Goal: Information Seeking & Learning: Understand process/instructions

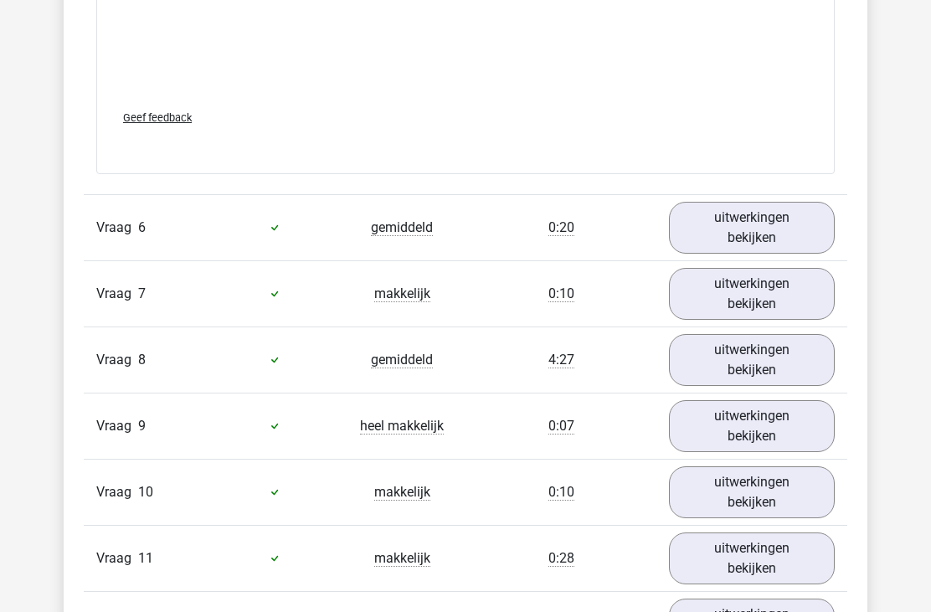
scroll to position [5243, 0]
click at [767, 229] on link "uitwerkingen bekijken" at bounding box center [752, 228] width 166 height 52
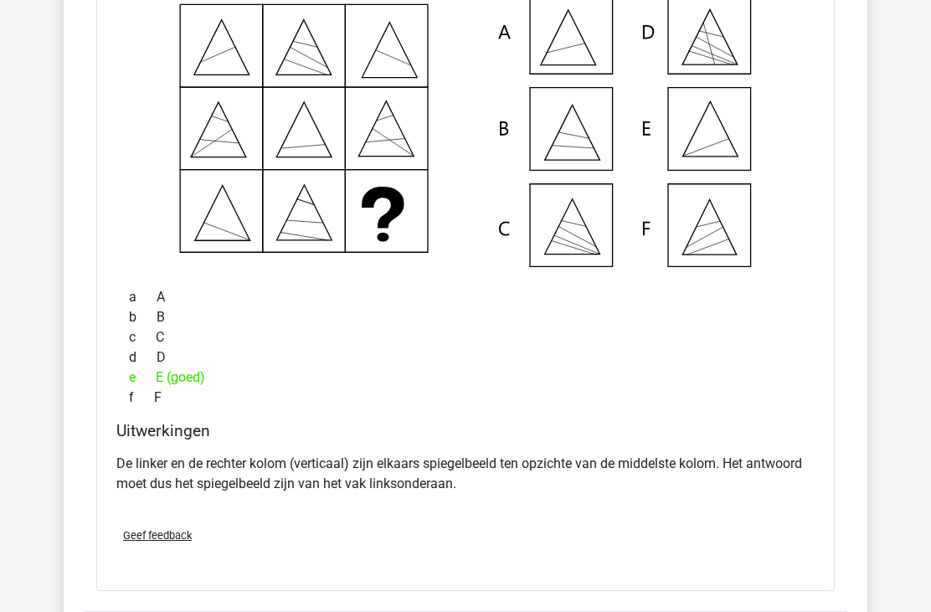
scroll to position [5567, 0]
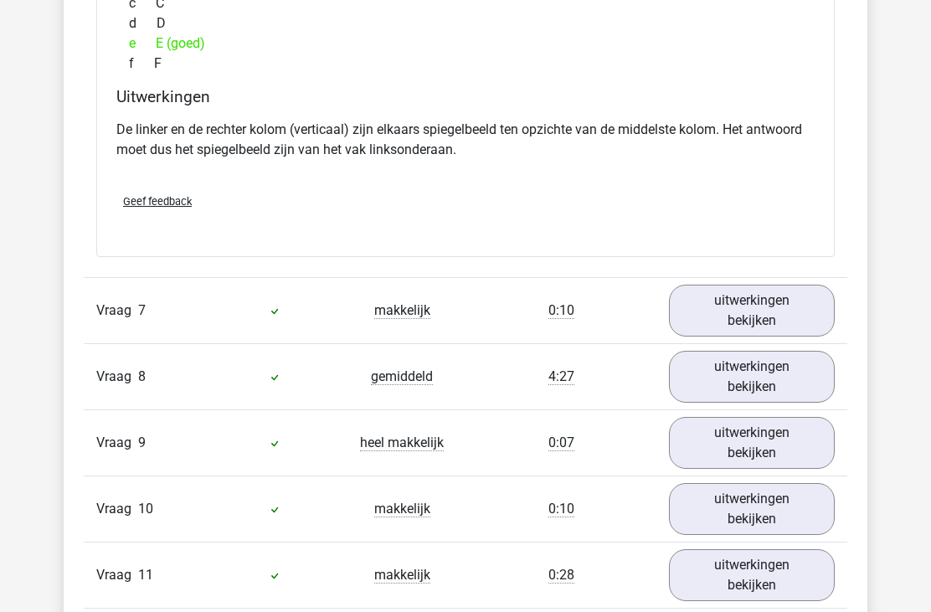
click at [764, 305] on link "uitwerkingen bekijken" at bounding box center [752, 312] width 166 height 52
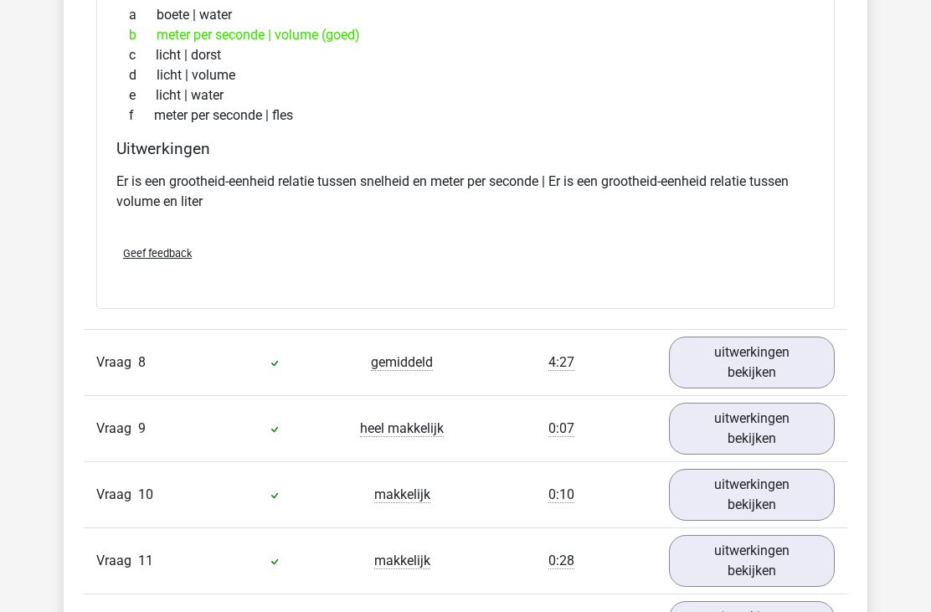
scroll to position [6314, 0]
click at [763, 358] on link "uitwerkingen bekijken" at bounding box center [752, 363] width 166 height 52
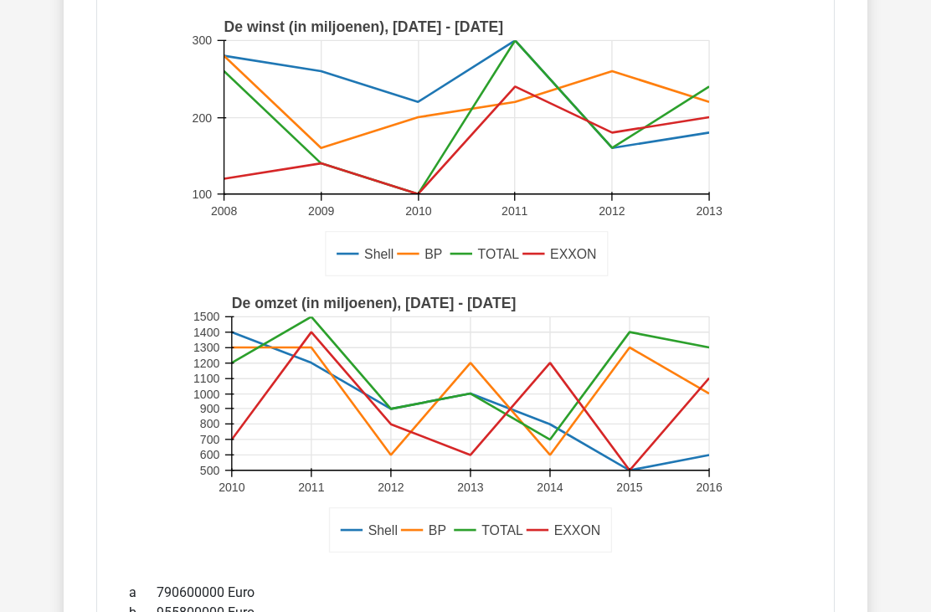
scroll to position [6752, 0]
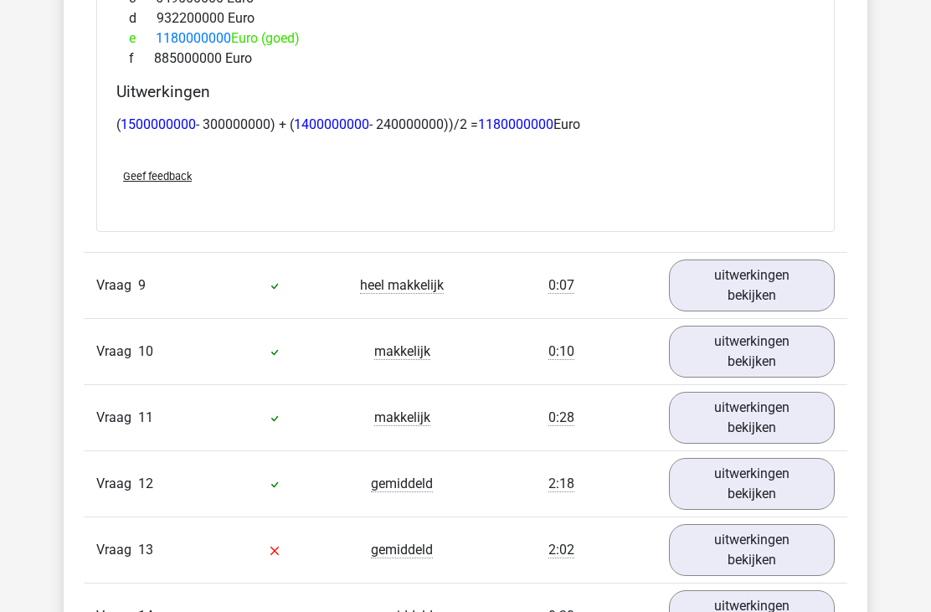
click at [773, 291] on link "uitwerkingen bekijken" at bounding box center [752, 286] width 166 height 52
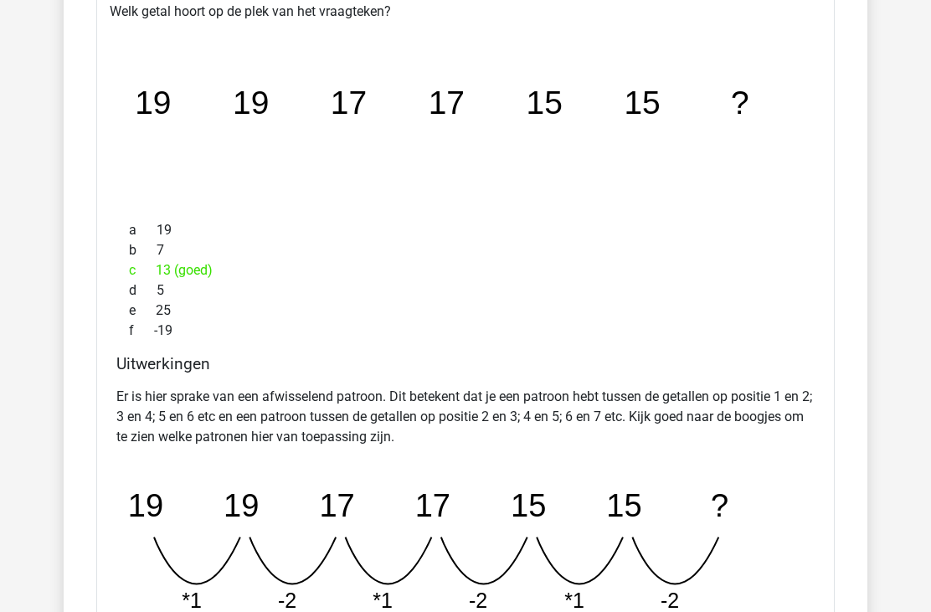
scroll to position [7733, 0]
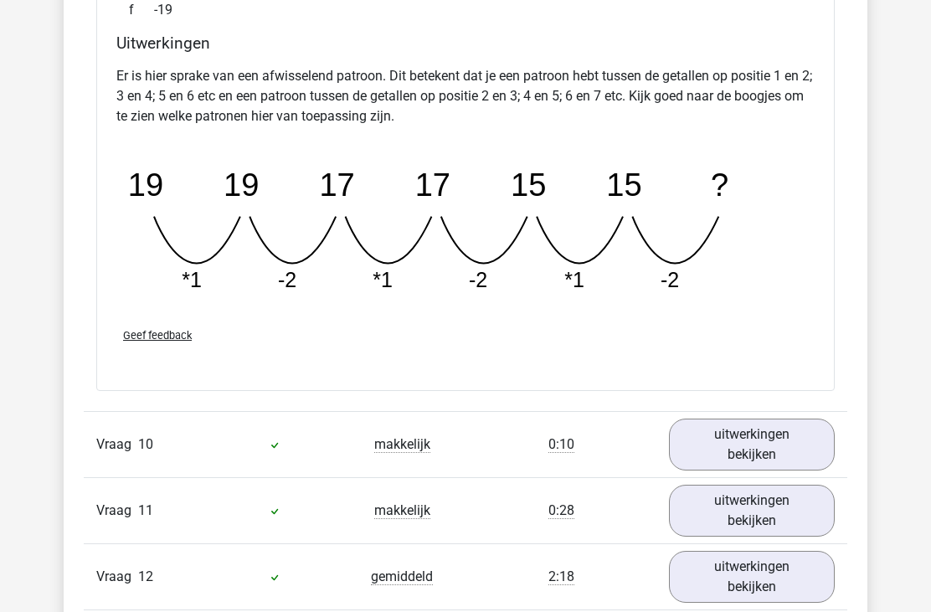
click at [758, 439] on link "uitwerkingen bekijken" at bounding box center [752, 446] width 166 height 52
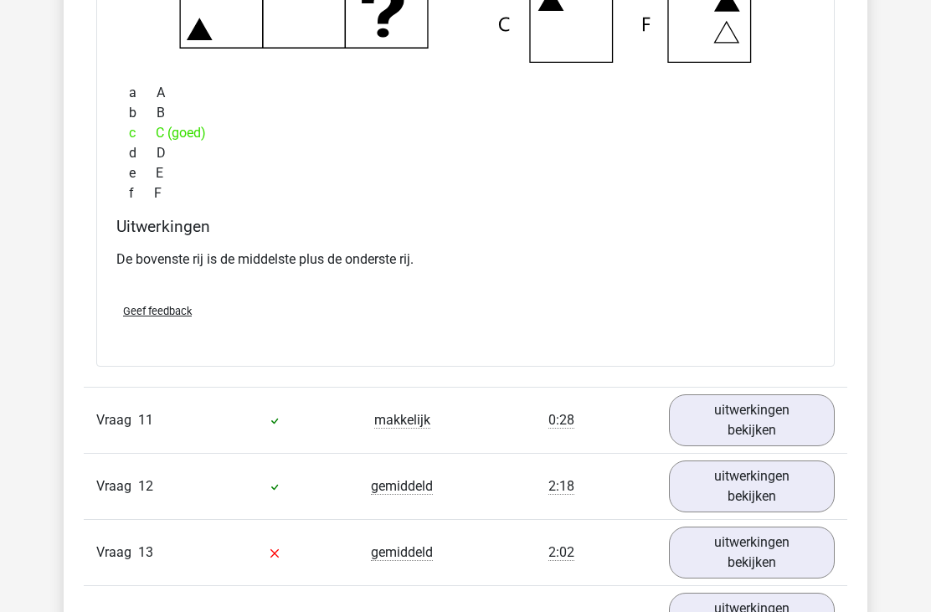
click at [767, 418] on link "uitwerkingen bekijken" at bounding box center [752, 421] width 166 height 52
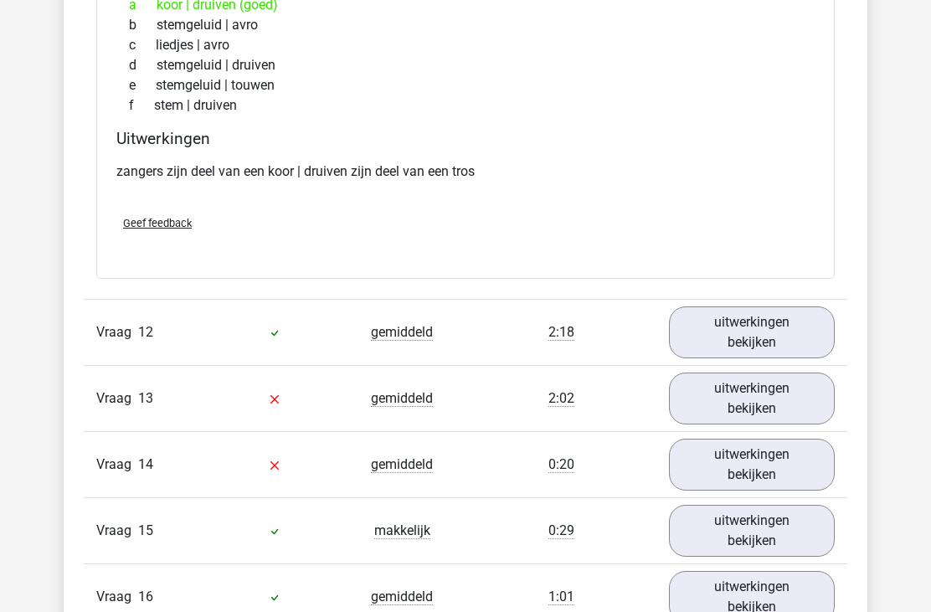
scroll to position [9331, 0]
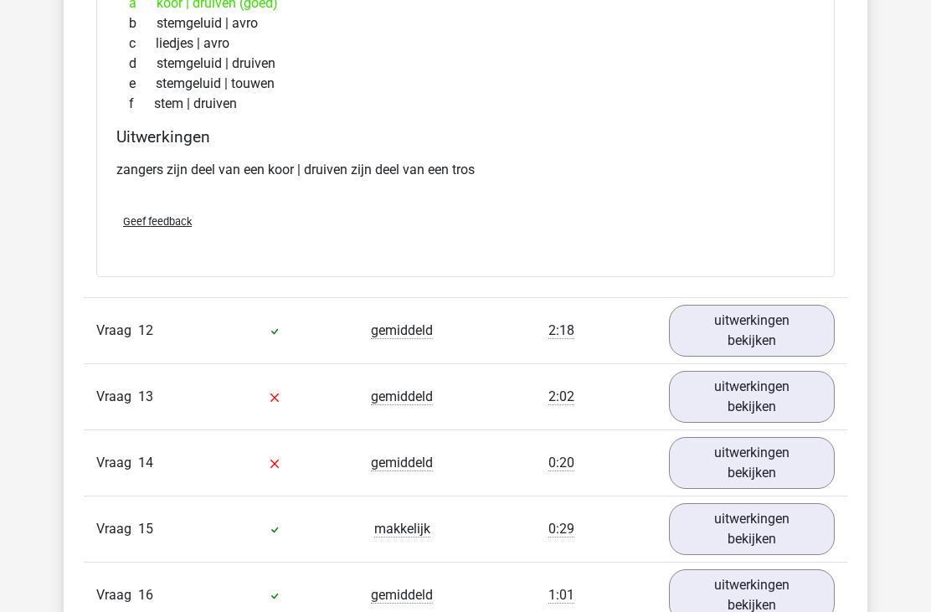
click at [780, 342] on link "uitwerkingen bekijken" at bounding box center [752, 332] width 166 height 52
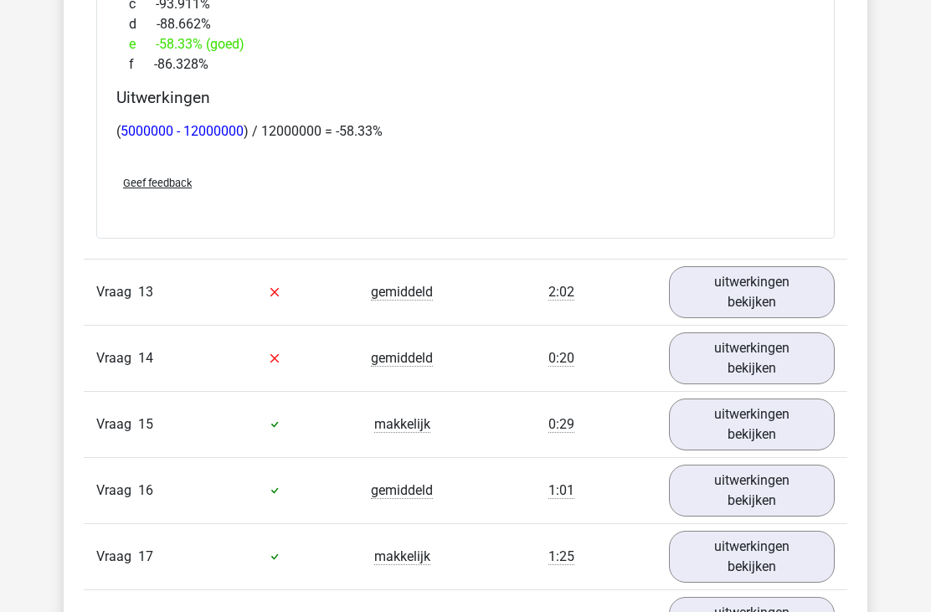
scroll to position [10390, 0]
click at [770, 272] on link "uitwerkingen bekijken" at bounding box center [752, 291] width 166 height 52
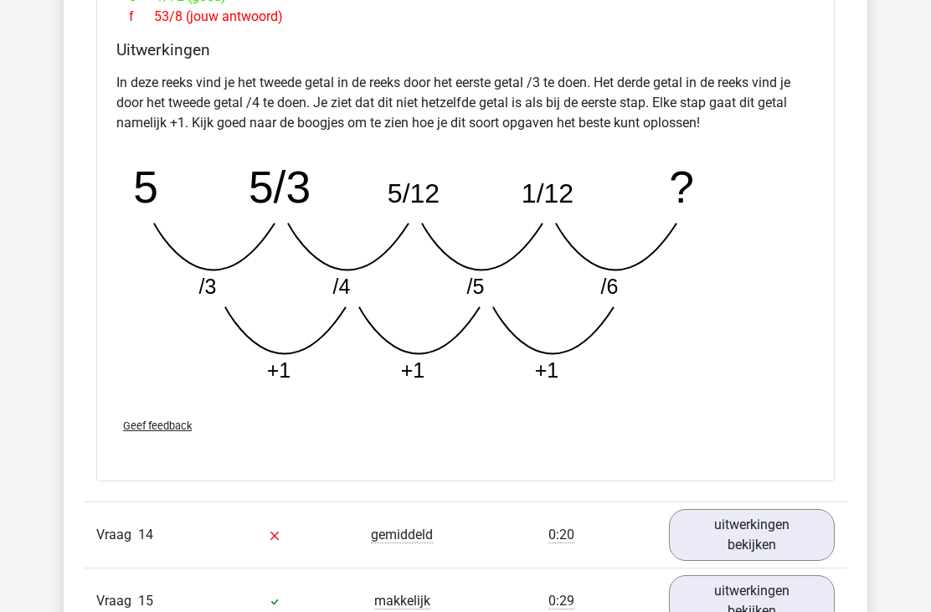
scroll to position [11092, 0]
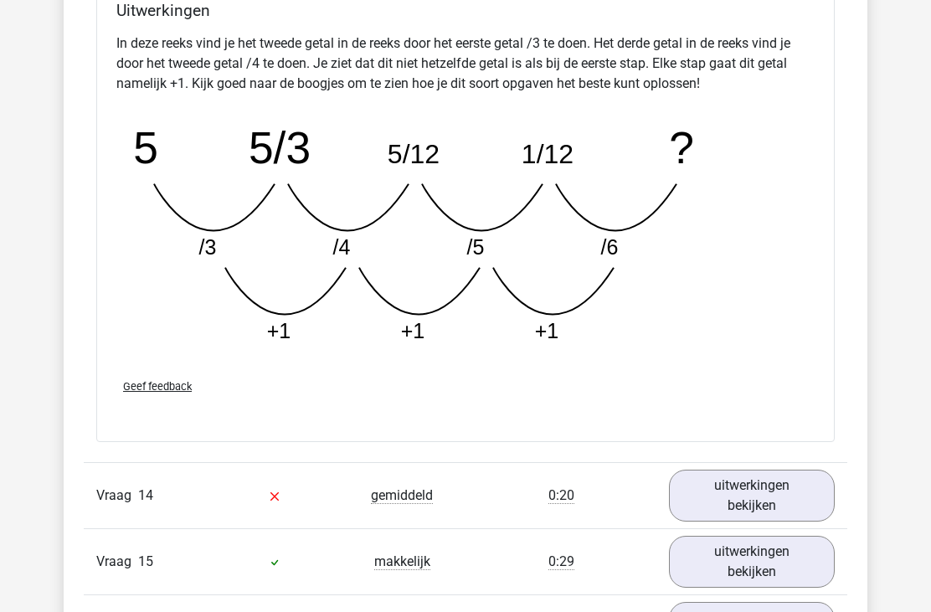
click at [746, 474] on link "uitwerkingen bekijken" at bounding box center [752, 496] width 166 height 52
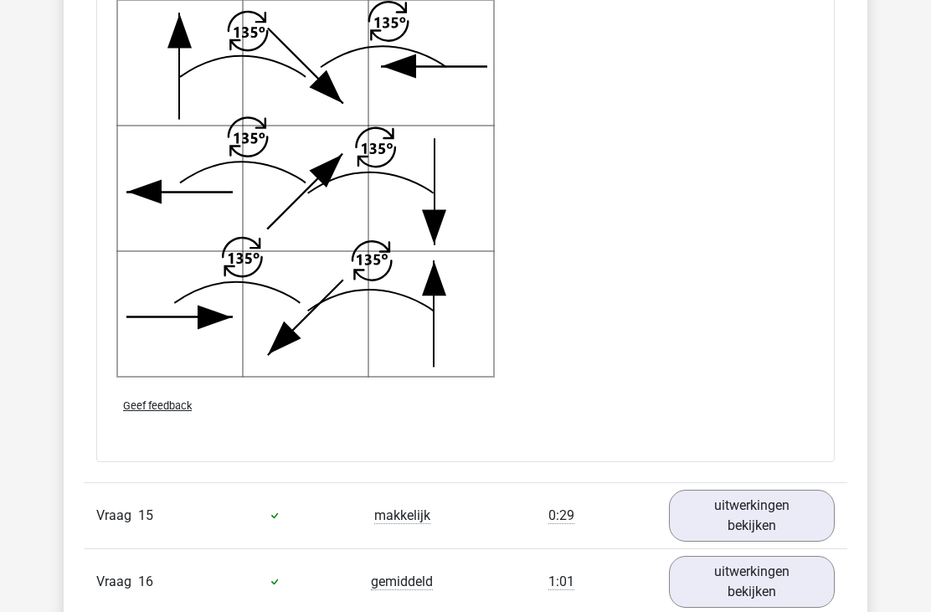
scroll to position [12229, 0]
click at [734, 497] on link "uitwerkingen bekijken" at bounding box center [752, 516] width 166 height 52
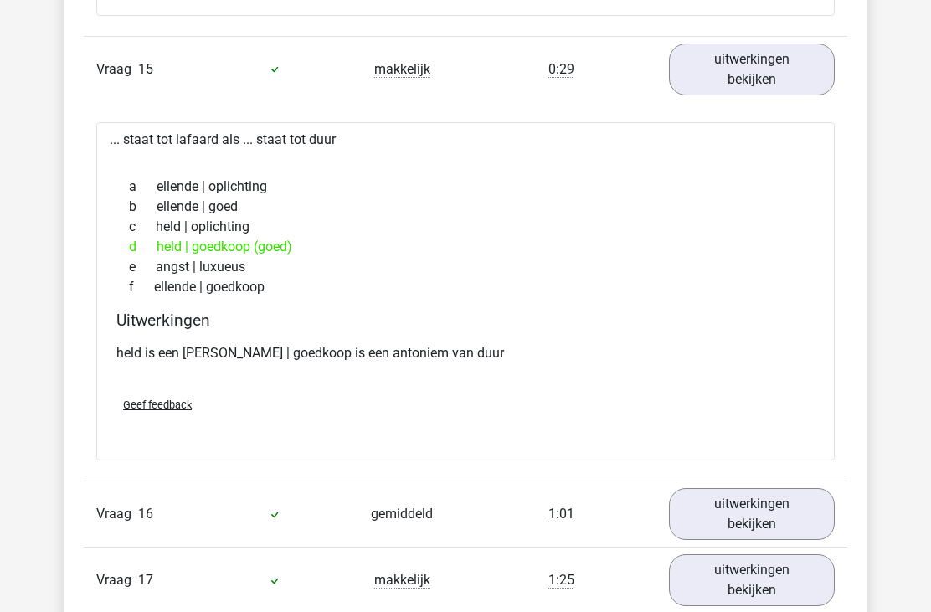
scroll to position [12682, 0]
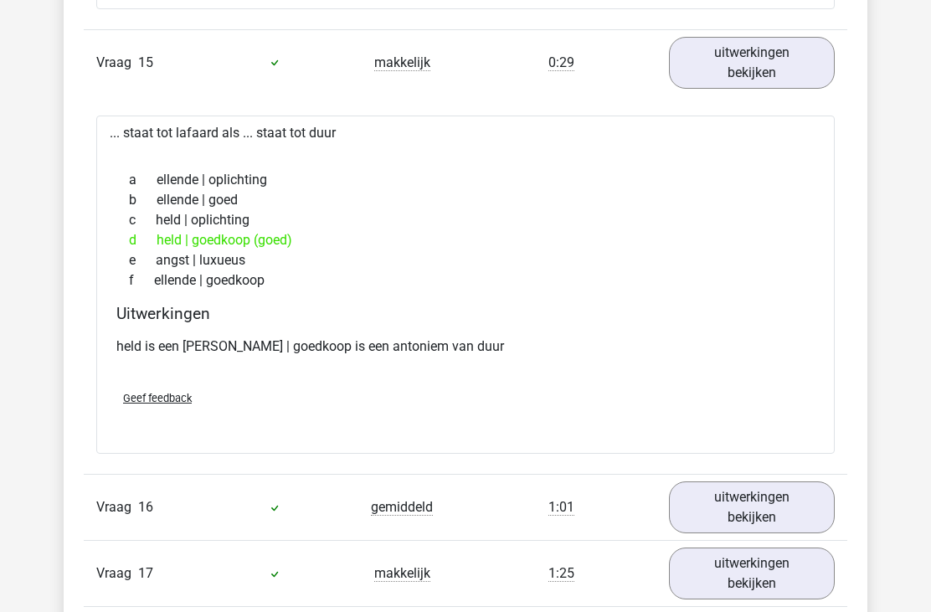
click at [711, 492] on link "uitwerkingen bekijken" at bounding box center [752, 508] width 166 height 52
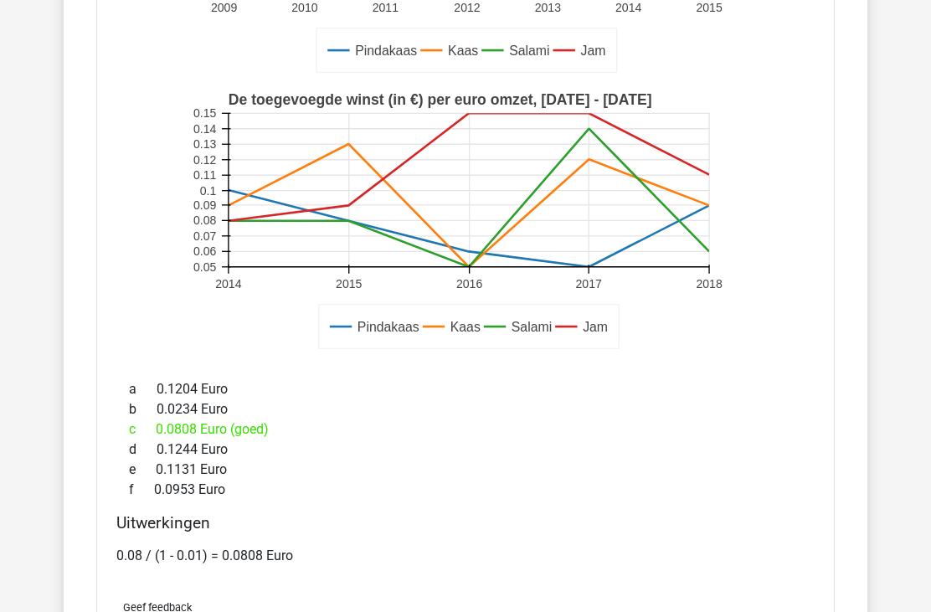
scroll to position [13490, 0]
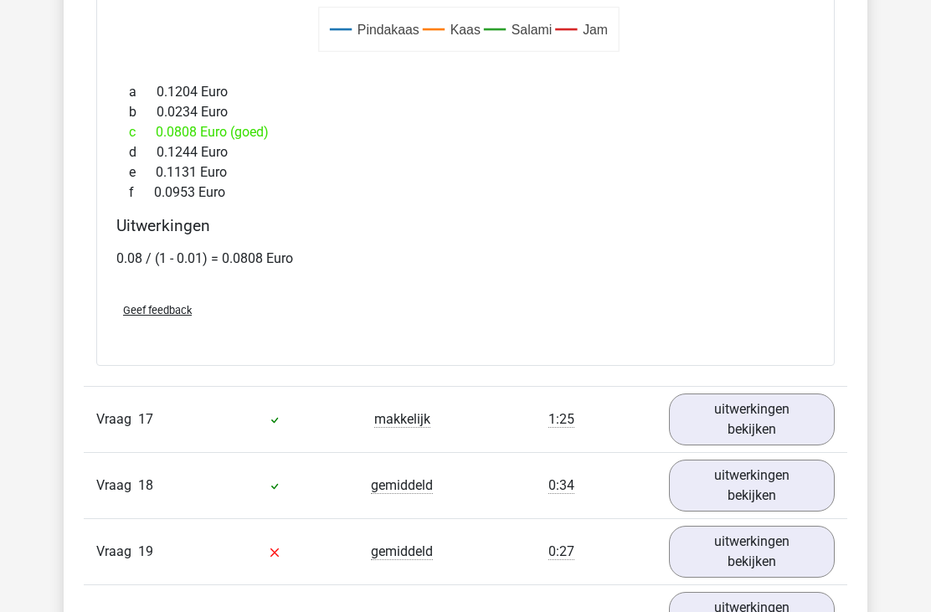
click at [757, 404] on link "uitwerkingen bekijken" at bounding box center [752, 420] width 166 height 52
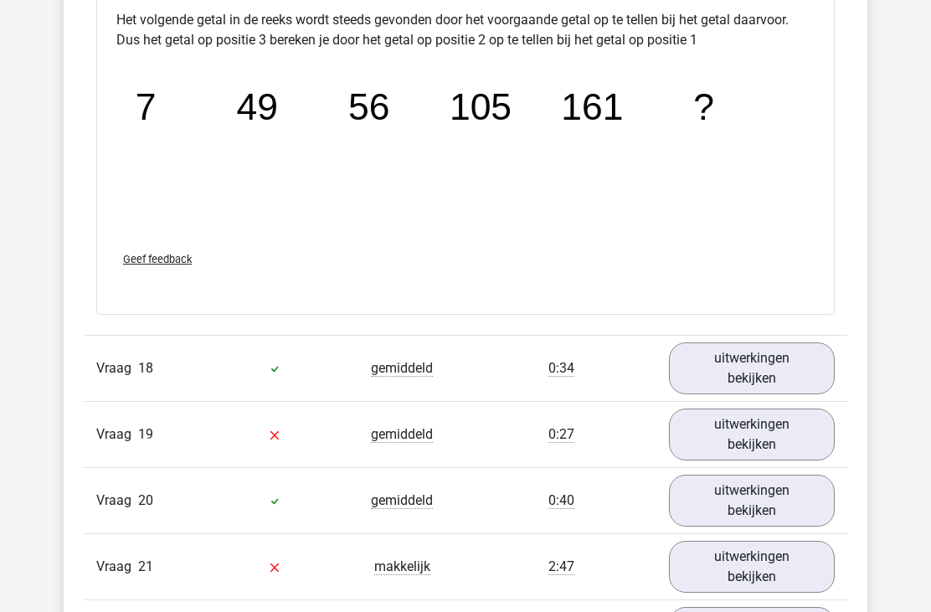
scroll to position [14646, 0]
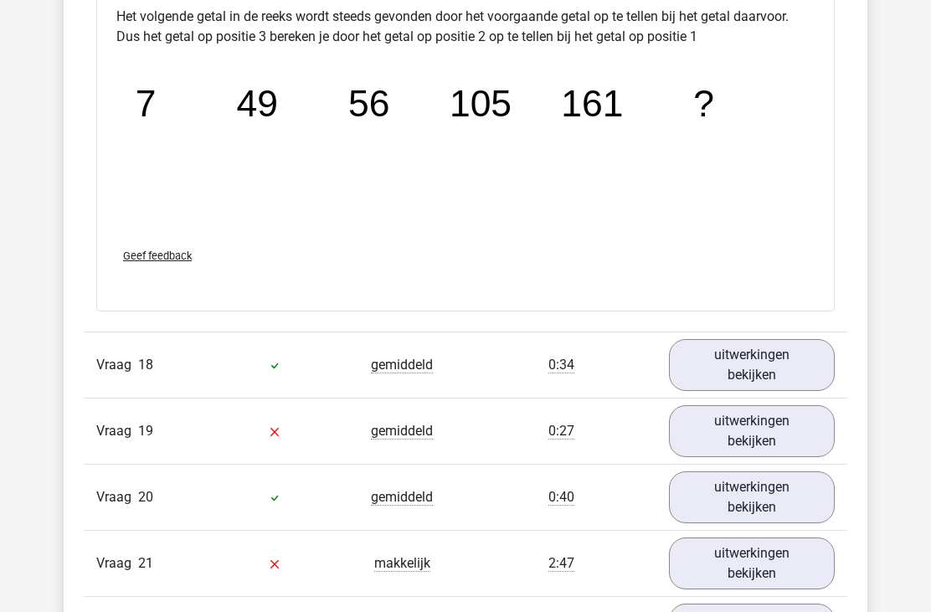
click at [772, 349] on link "uitwerkingen bekijken" at bounding box center [752, 365] width 166 height 52
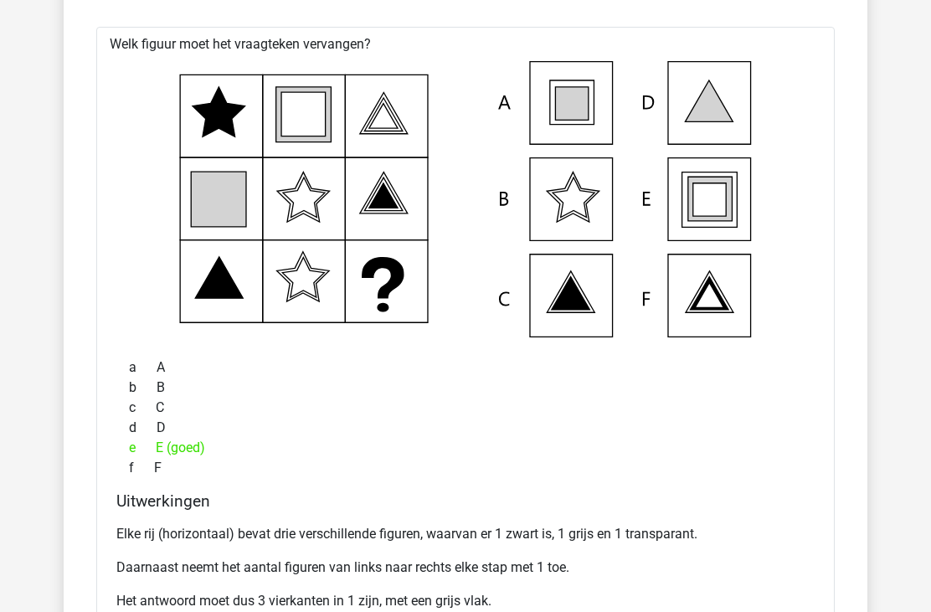
scroll to position [15039, 0]
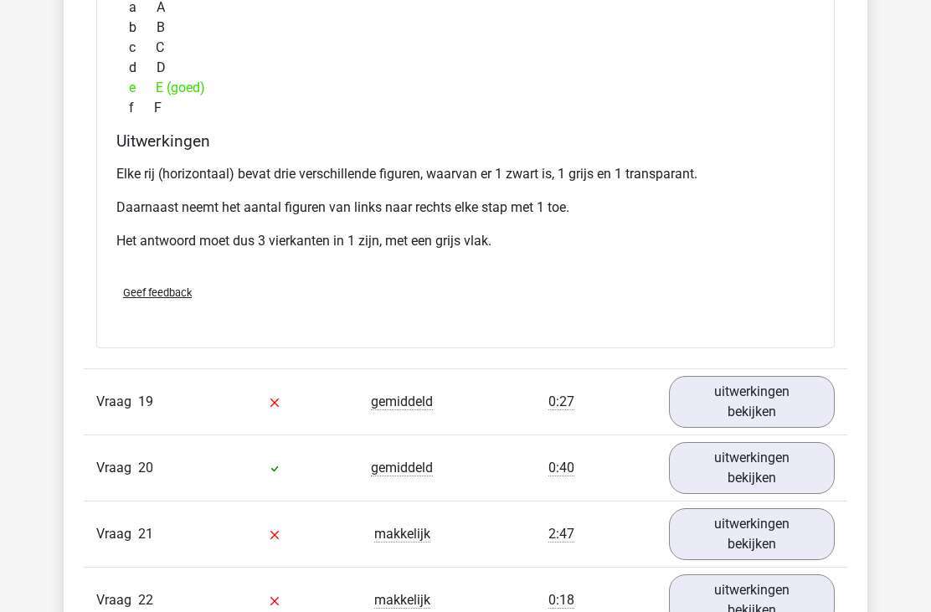
click at [786, 379] on link "uitwerkingen bekijken" at bounding box center [752, 403] width 166 height 52
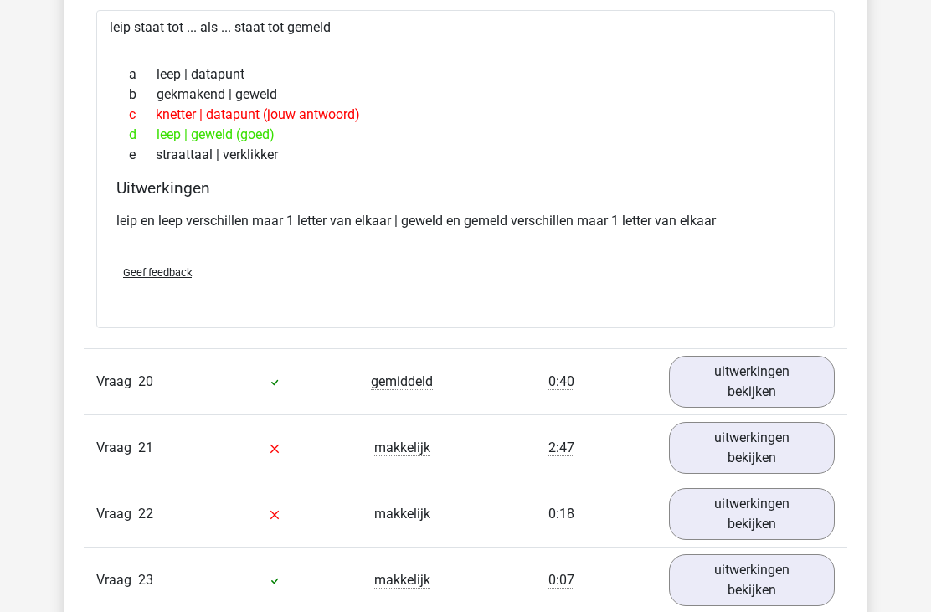
scroll to position [15848, 0]
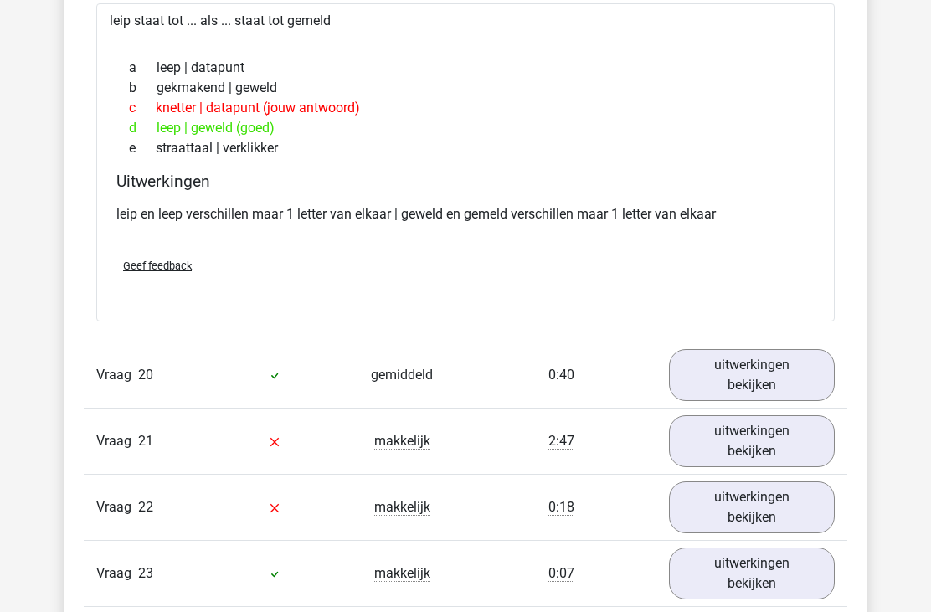
click at [776, 363] on link "uitwerkingen bekijken" at bounding box center [752, 375] width 166 height 52
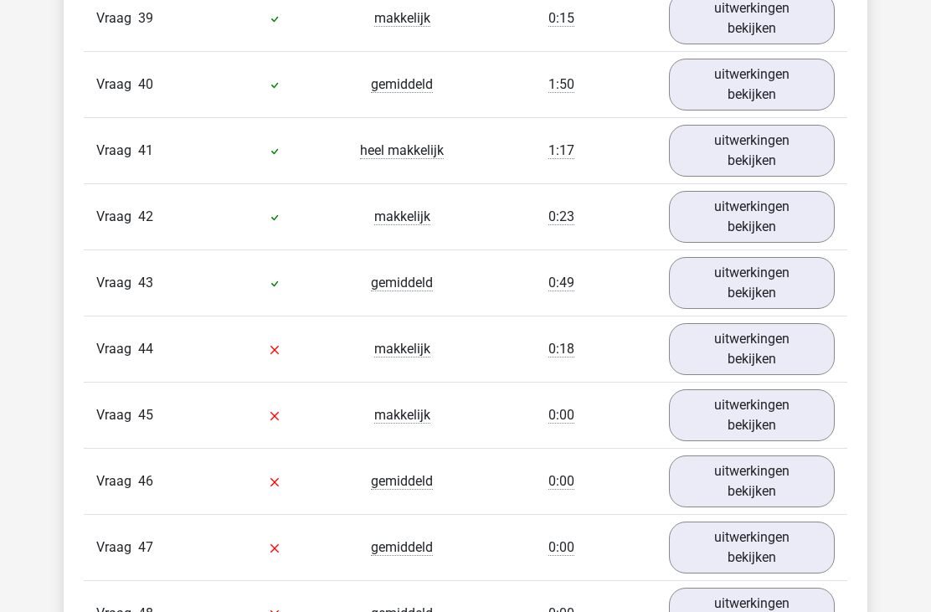
scroll to position [18393, 0]
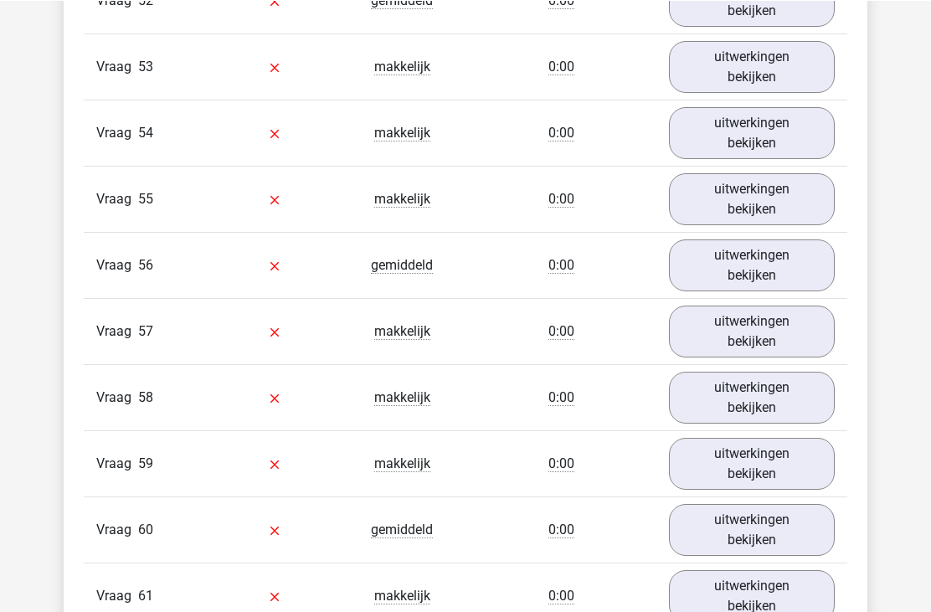
scroll to position [19270, 0]
click at [706, 579] on link "uitwerkingen bekijken" at bounding box center [752, 597] width 166 height 52
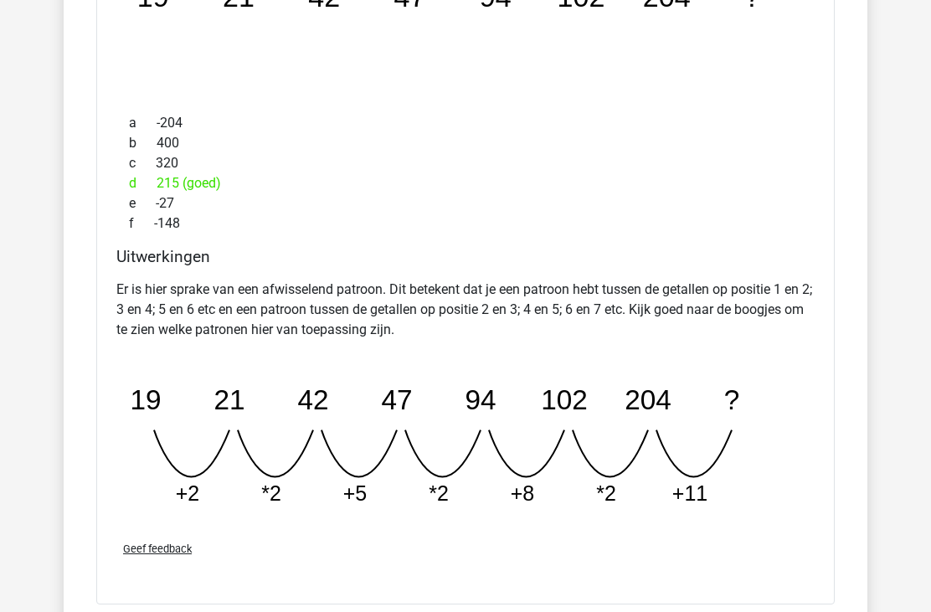
scroll to position [20030, 0]
